Goal: Navigation & Orientation: Find specific page/section

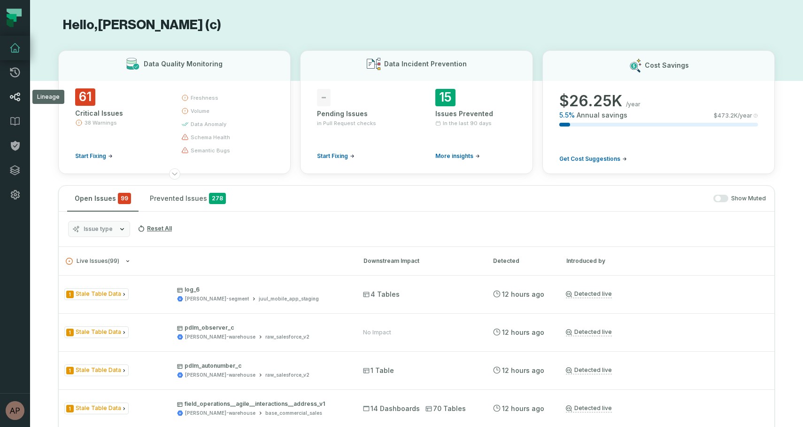
click at [15, 95] on icon at bounding box center [15, 97] width 10 height 9
